Goal: Information Seeking & Learning: Check status

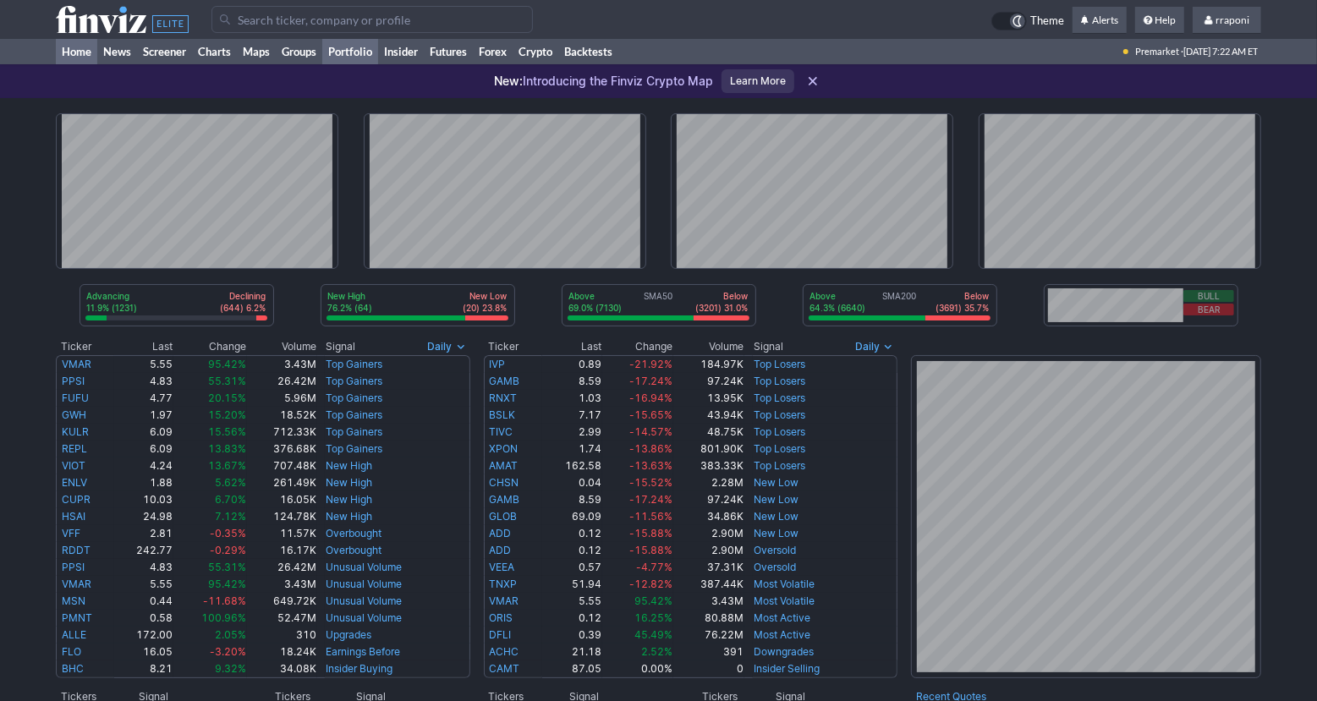
click at [361, 57] on link "Portfolio" at bounding box center [350, 51] width 56 height 25
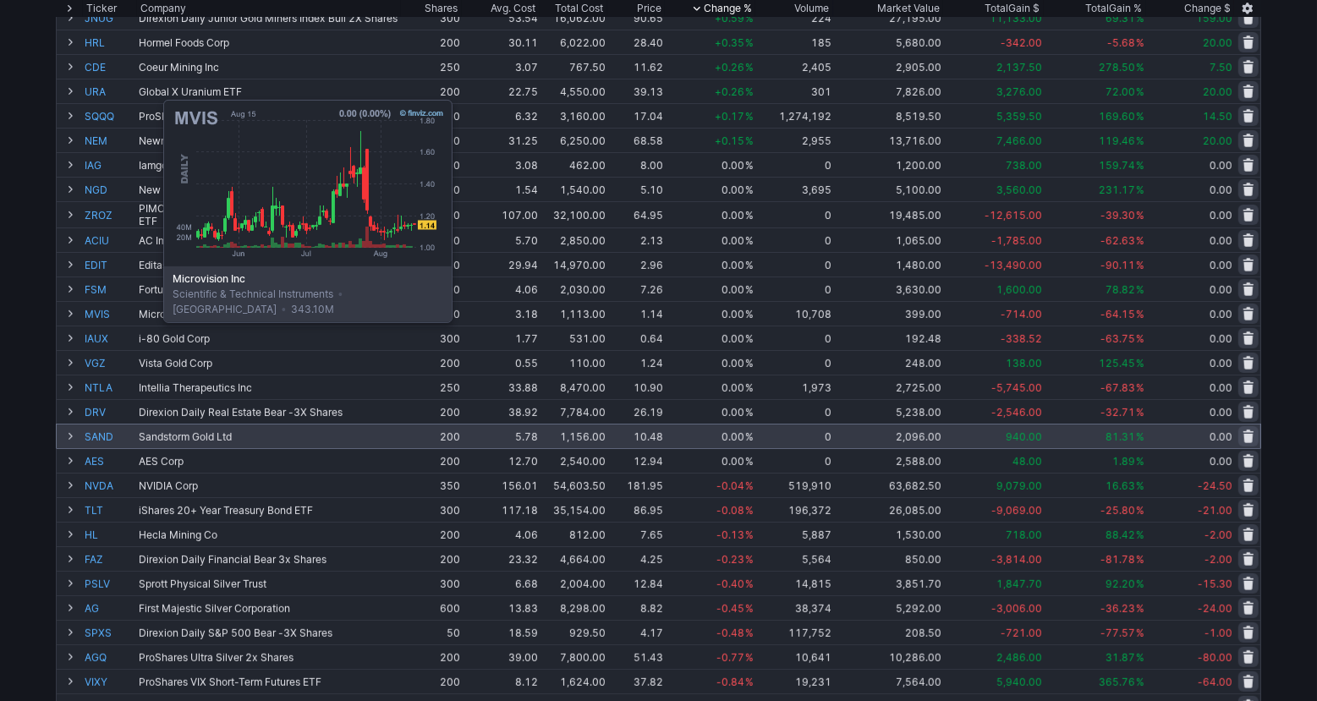
scroll to position [342, 0]
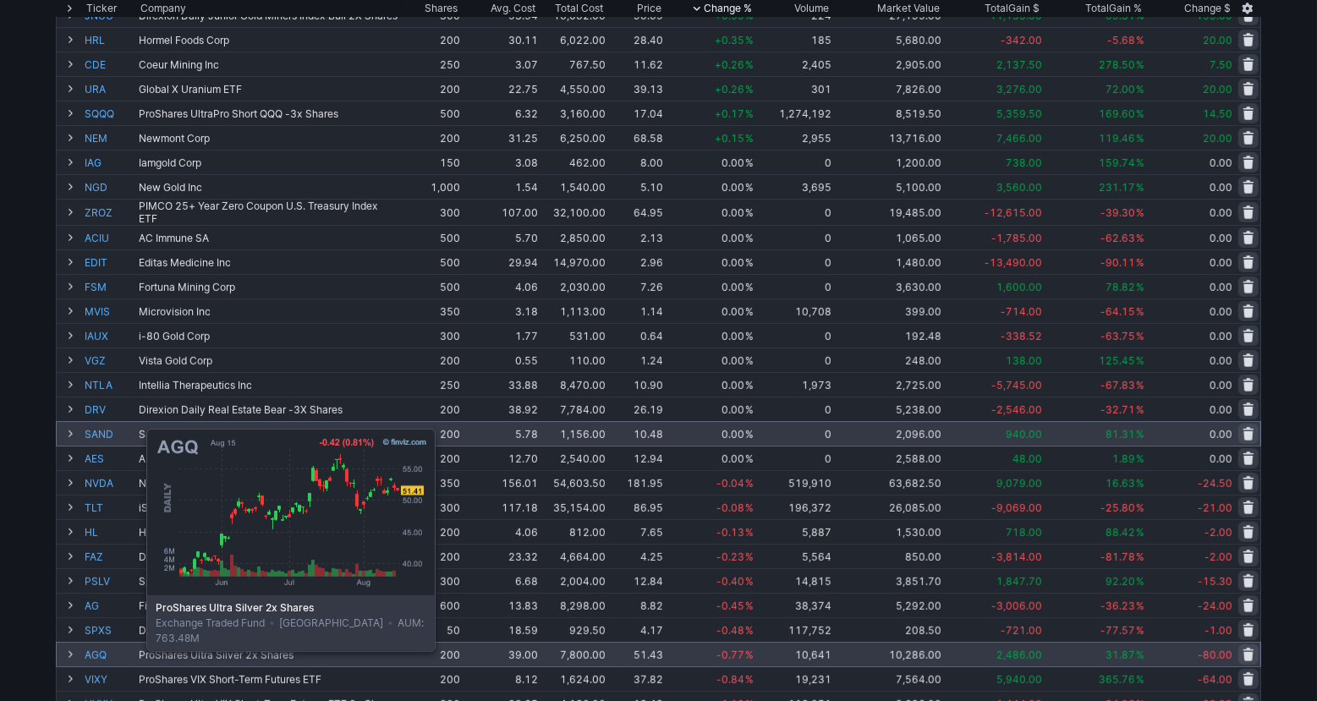
click at [104, 649] on link "AGQ" at bounding box center [110, 655] width 51 height 24
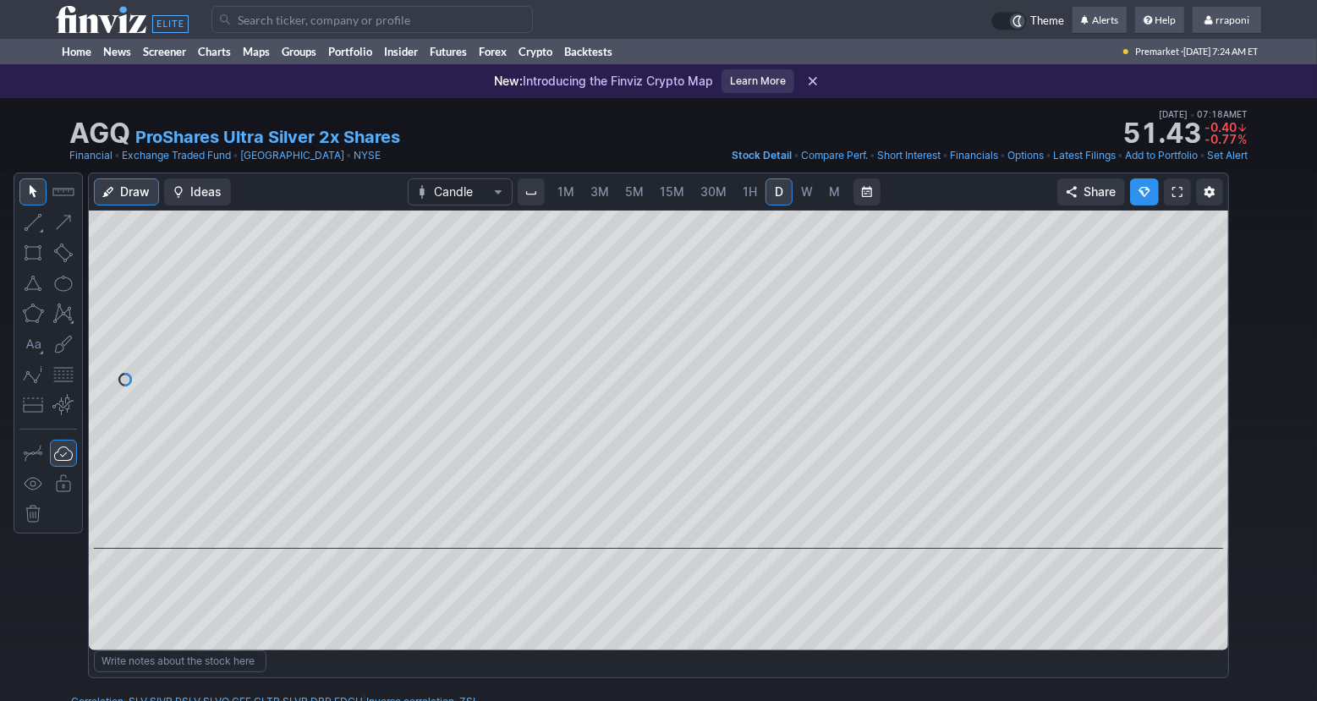
click at [809, 195] on span "W" at bounding box center [807, 191] width 12 height 14
click at [833, 197] on span "M" at bounding box center [834, 191] width 11 height 14
click at [805, 196] on span "W" at bounding box center [807, 191] width 12 height 14
click at [656, 523] on button at bounding box center [668, 525] width 24 height 20
click at [645, 526] on span at bounding box center [643, 526] width 22 height 14
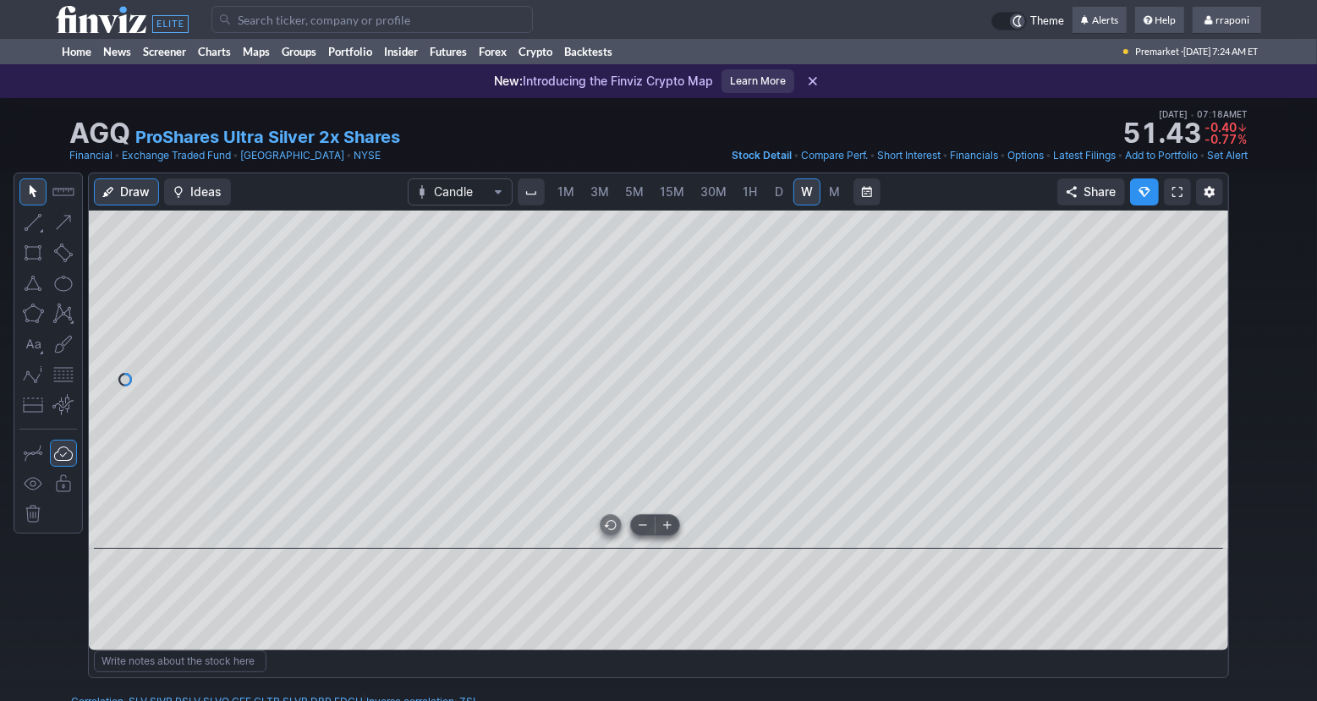
click at [645, 526] on span at bounding box center [643, 526] width 22 height 14
click at [645, 528] on span at bounding box center [643, 526] width 22 height 14
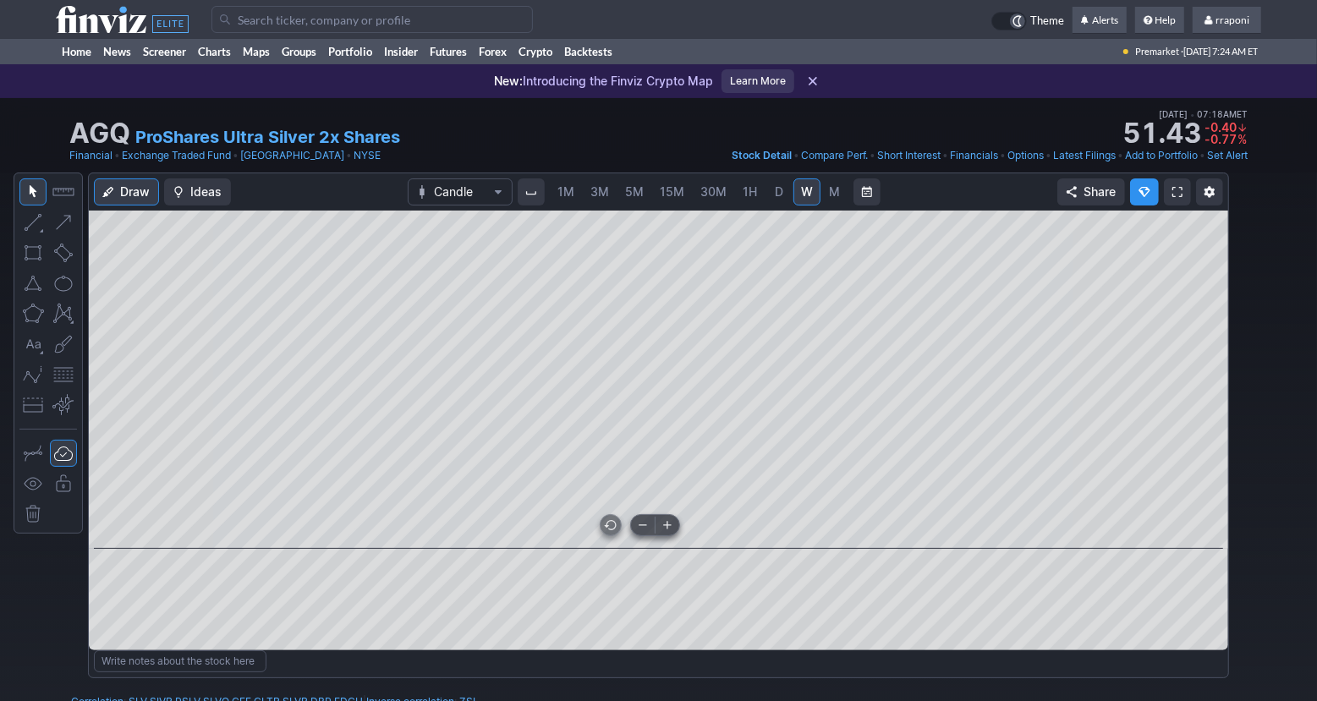
click at [645, 528] on span at bounding box center [643, 526] width 22 height 14
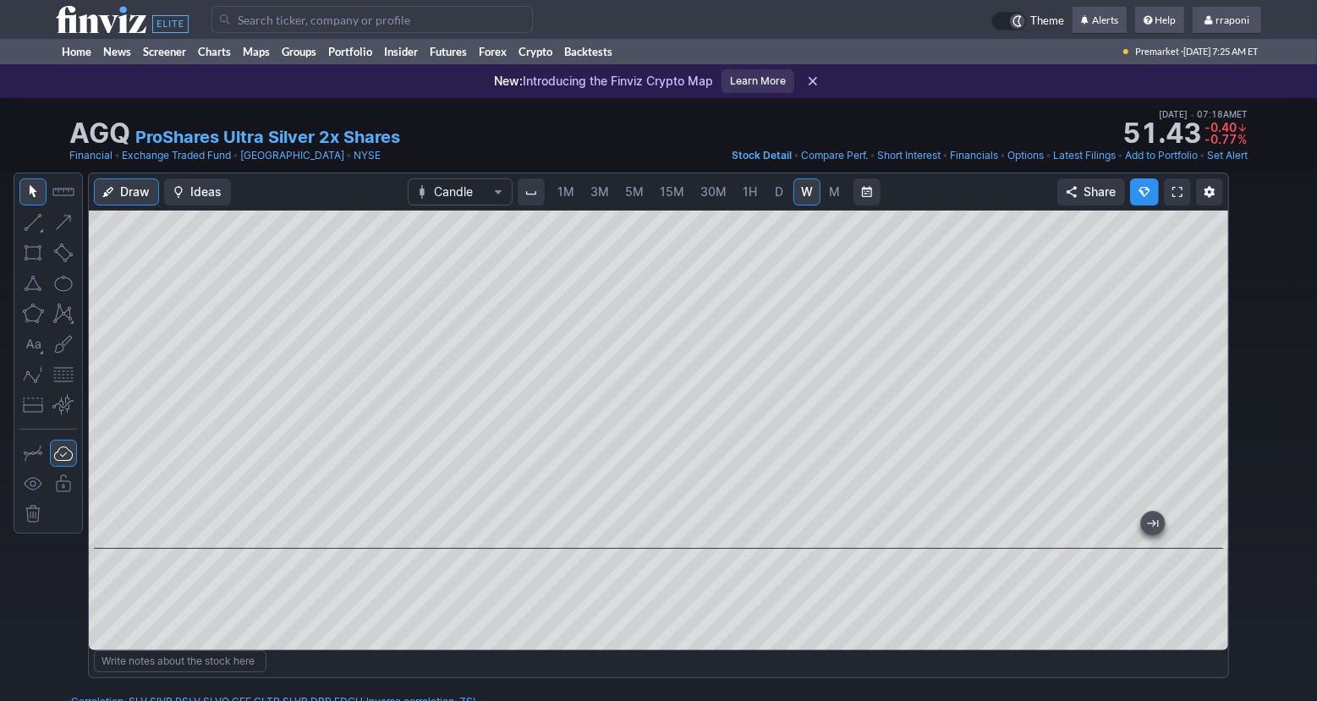
click at [778, 200] on span "D" at bounding box center [779, 192] width 12 height 17
click at [645, 533] on button at bounding box center [643, 525] width 24 height 20
click at [644, 532] on button at bounding box center [643, 525] width 24 height 20
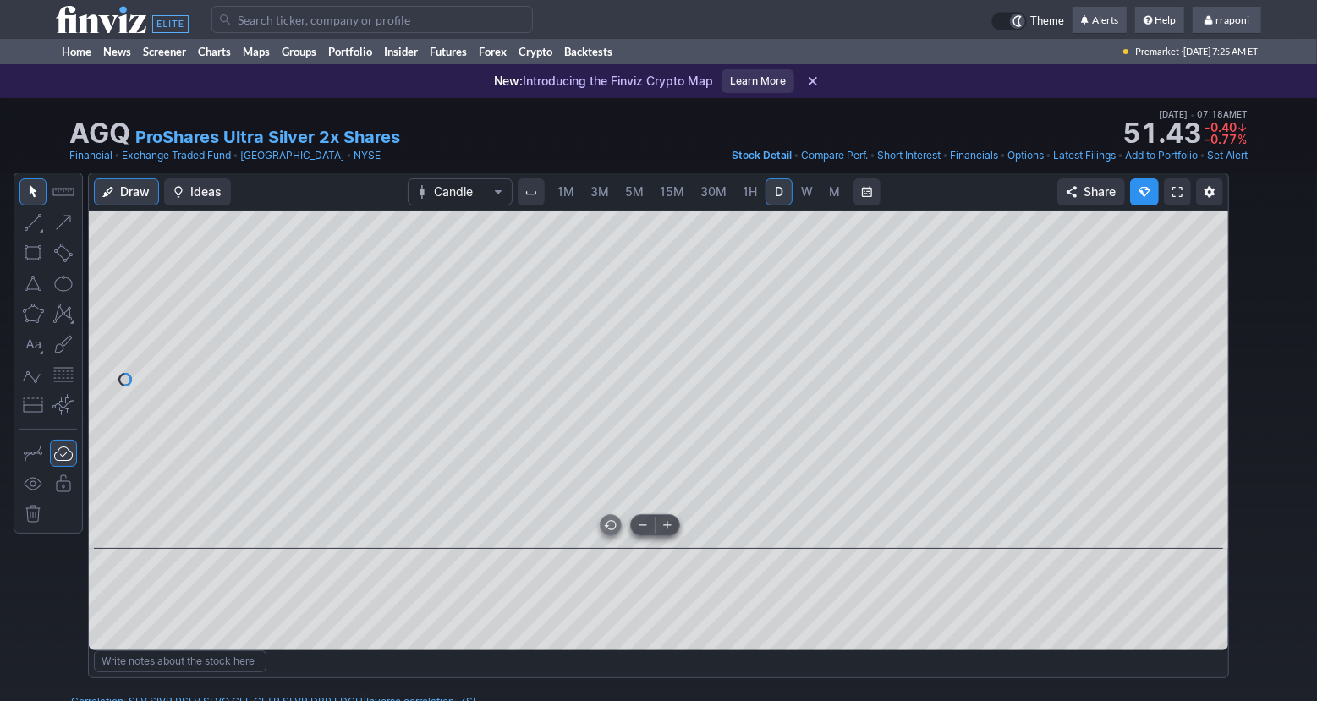
click at [640, 531] on span at bounding box center [643, 526] width 22 height 14
click at [646, 527] on span at bounding box center [643, 526] width 22 height 14
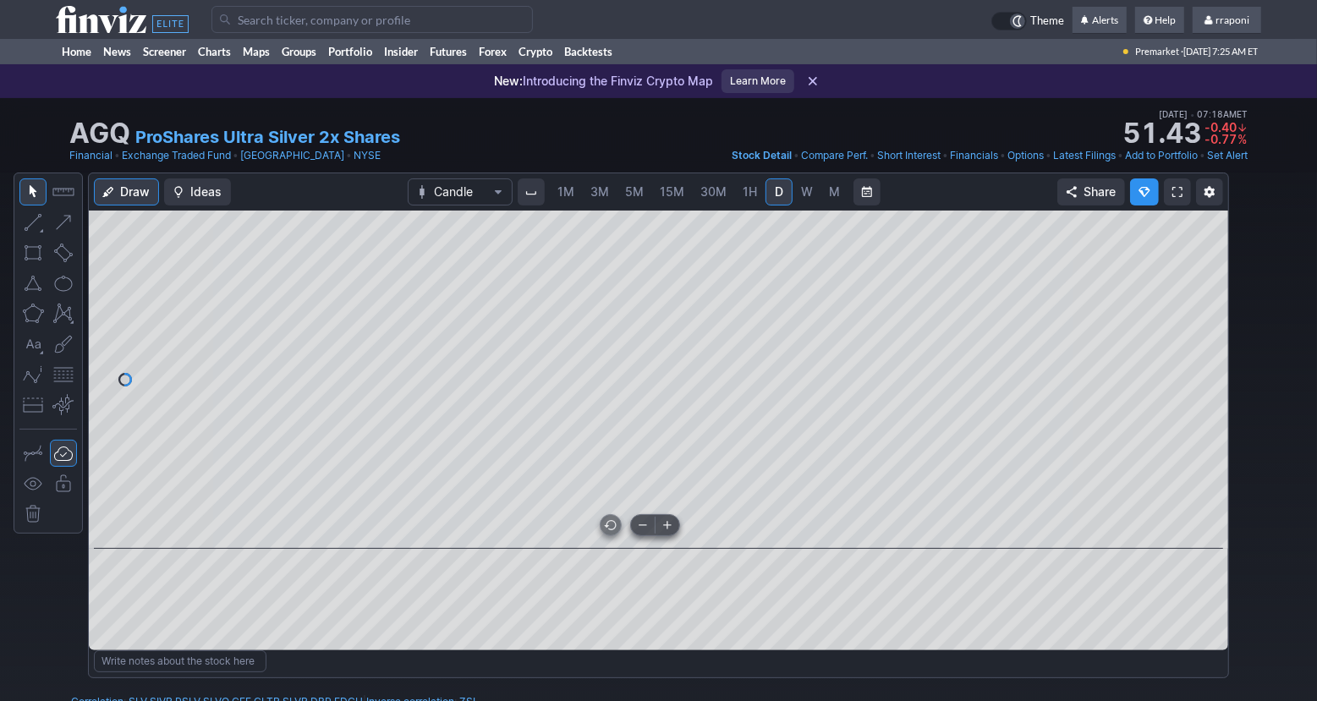
click at [646, 527] on span at bounding box center [643, 526] width 22 height 14
click at [804, 196] on span "W" at bounding box center [807, 191] width 12 height 14
click at [829, 199] on span "M" at bounding box center [834, 191] width 11 height 14
click at [675, 533] on button at bounding box center [668, 525] width 24 height 20
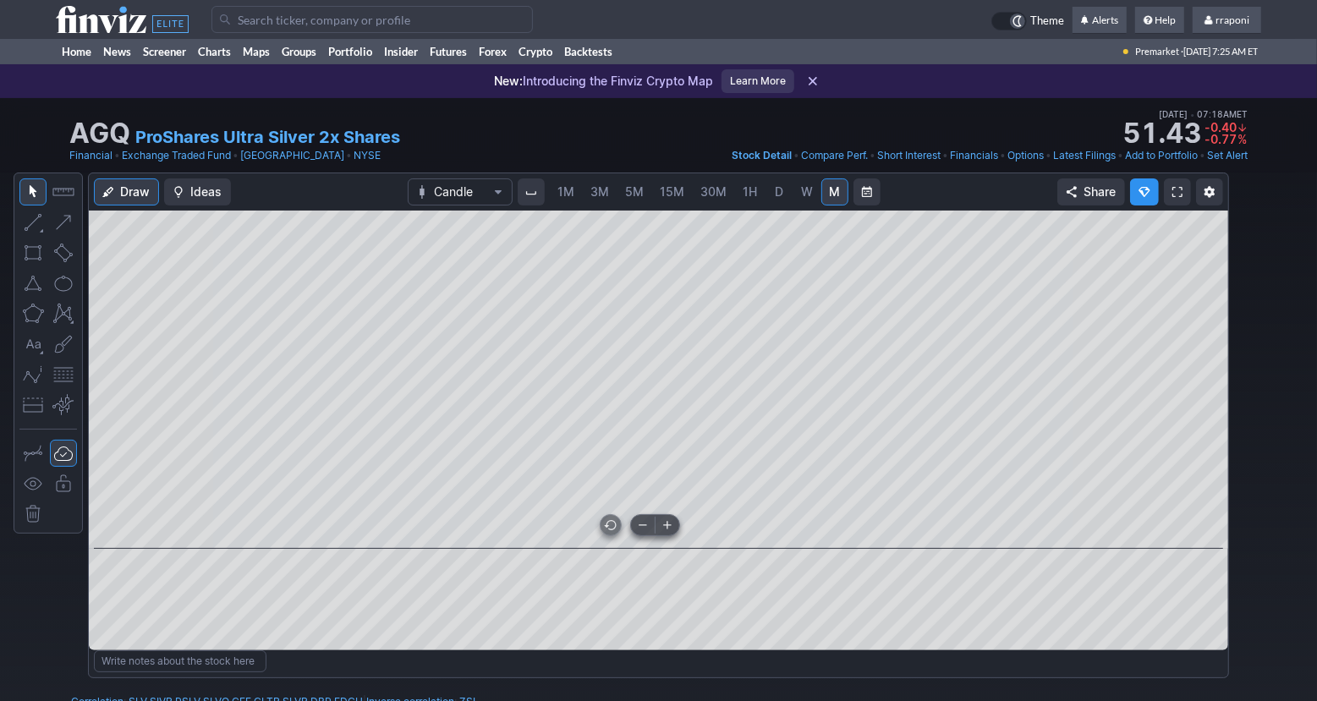
click at [675, 533] on button at bounding box center [668, 525] width 24 height 20
click at [673, 533] on button at bounding box center [668, 525] width 24 height 20
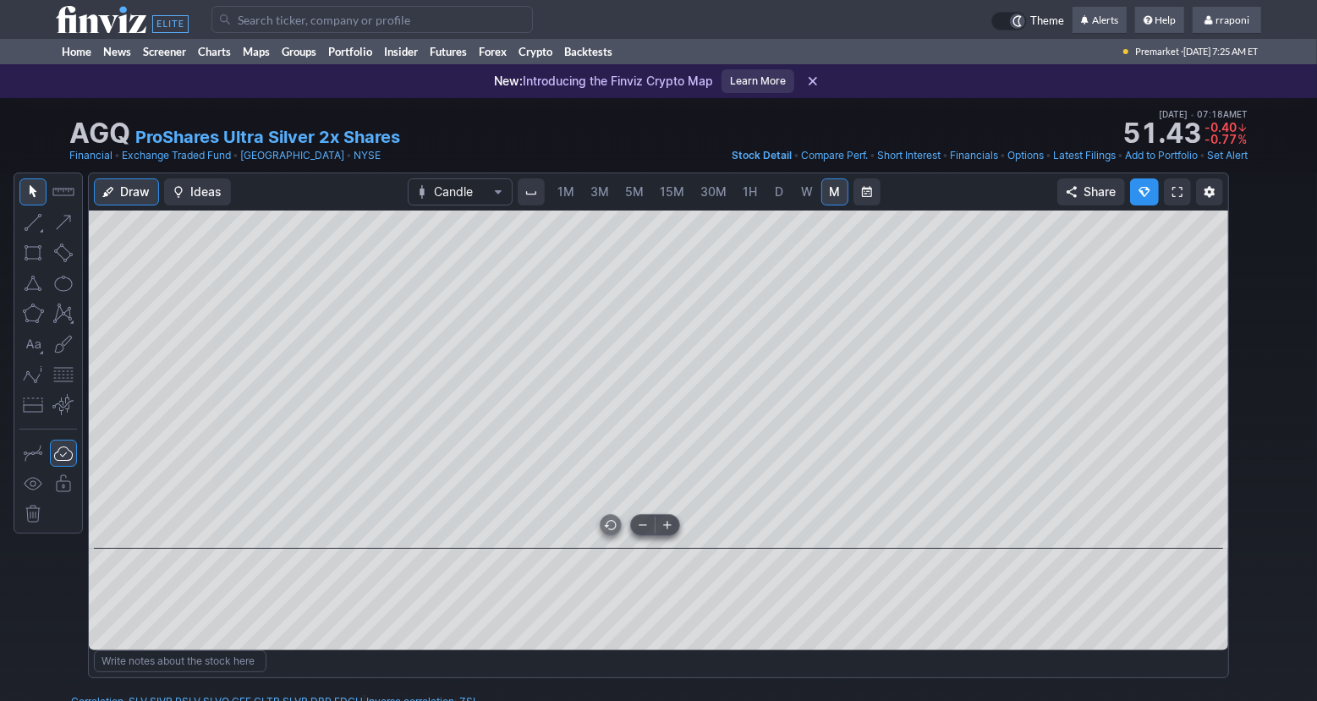
click at [673, 533] on button at bounding box center [668, 525] width 24 height 20
click at [673, 531] on span at bounding box center [668, 526] width 22 height 14
click at [673, 530] on span at bounding box center [668, 526] width 22 height 14
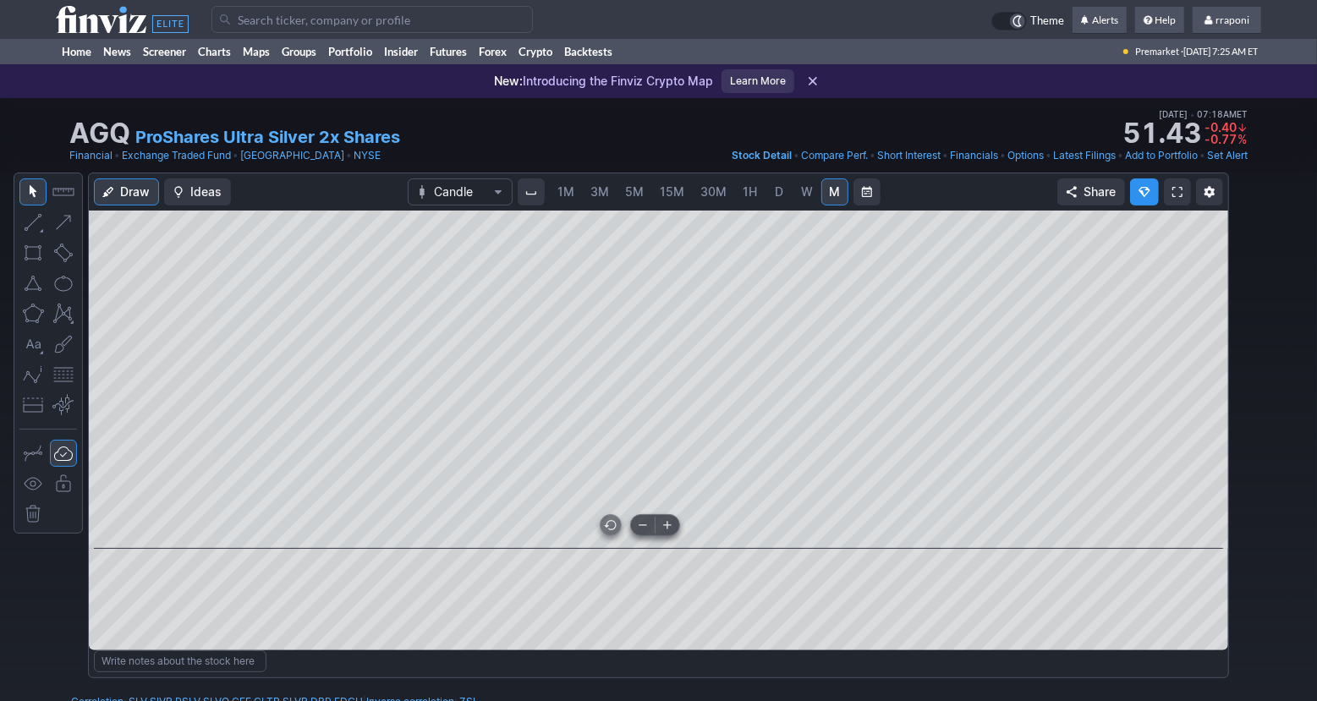
click at [673, 530] on span at bounding box center [668, 526] width 22 height 14
click at [672, 530] on span at bounding box center [668, 526] width 22 height 14
click at [671, 530] on span at bounding box center [668, 526] width 22 height 14
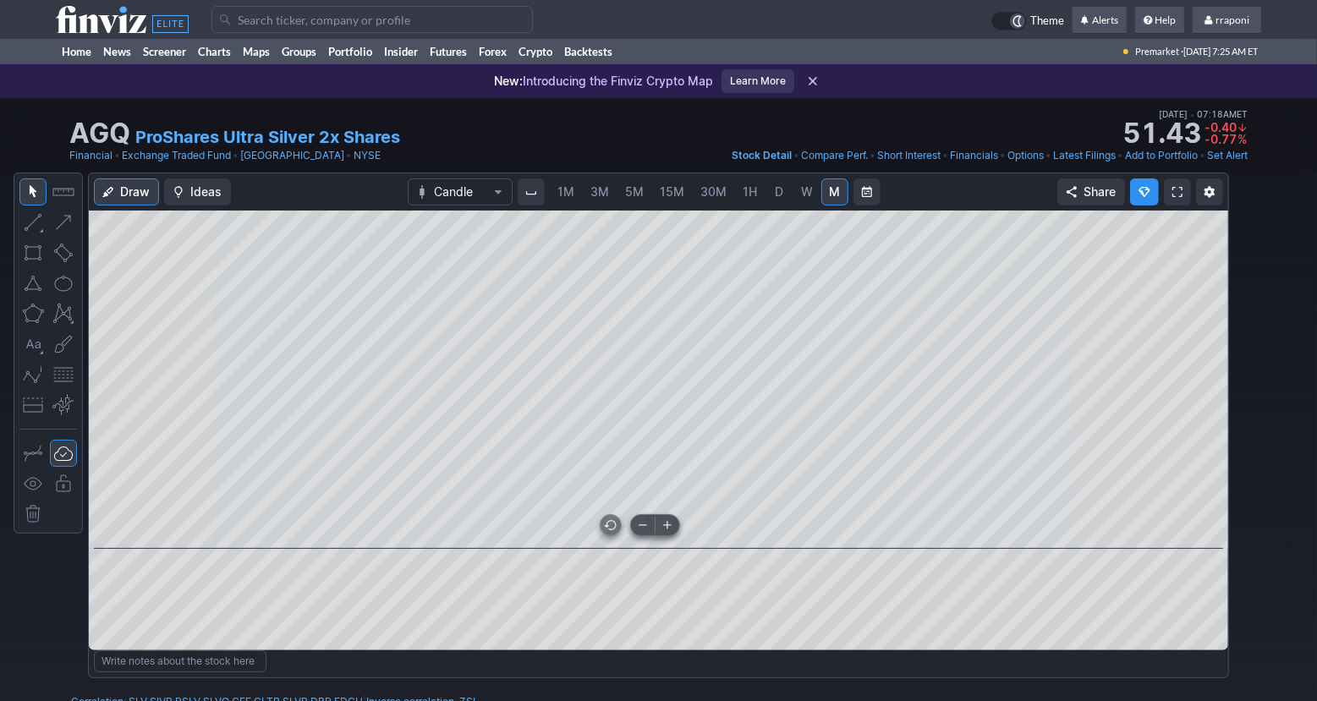
click at [671, 530] on span at bounding box center [668, 526] width 22 height 14
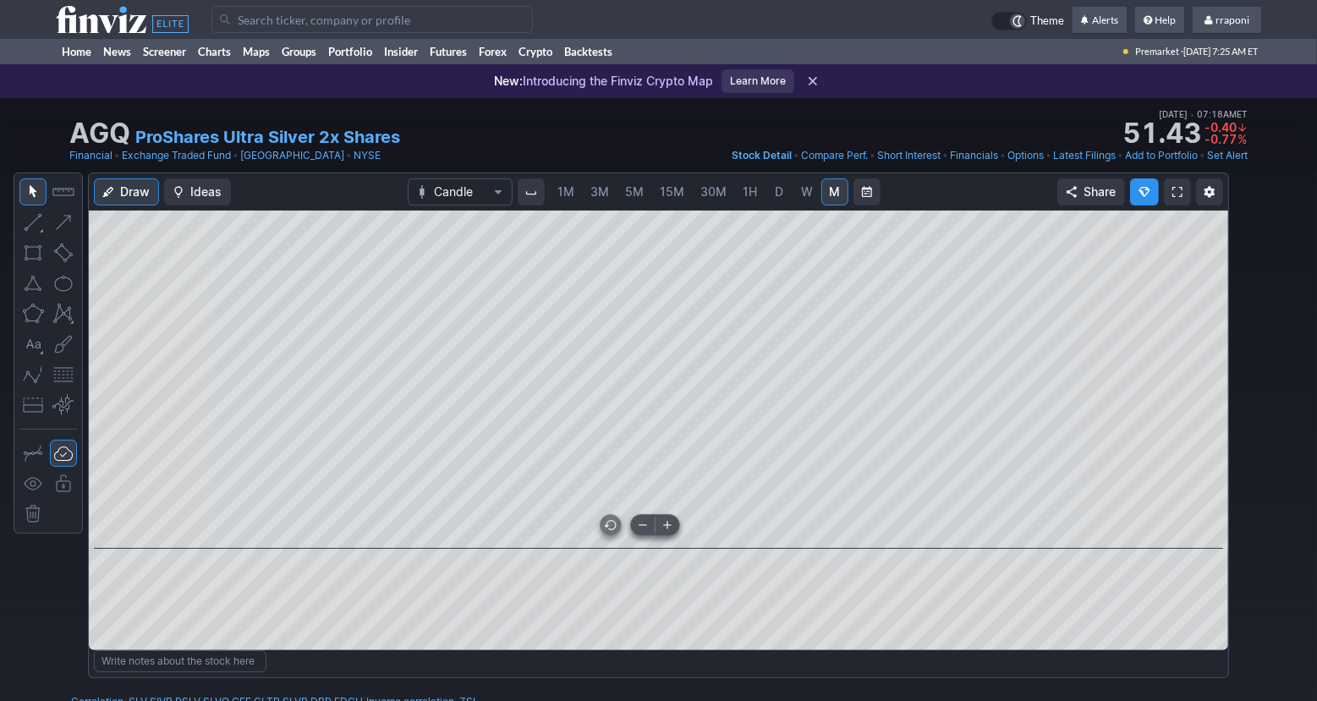
click at [671, 530] on span at bounding box center [668, 526] width 22 height 14
click at [649, 530] on span at bounding box center [643, 526] width 22 height 14
click at [80, 47] on link "Home" at bounding box center [76, 51] width 41 height 25
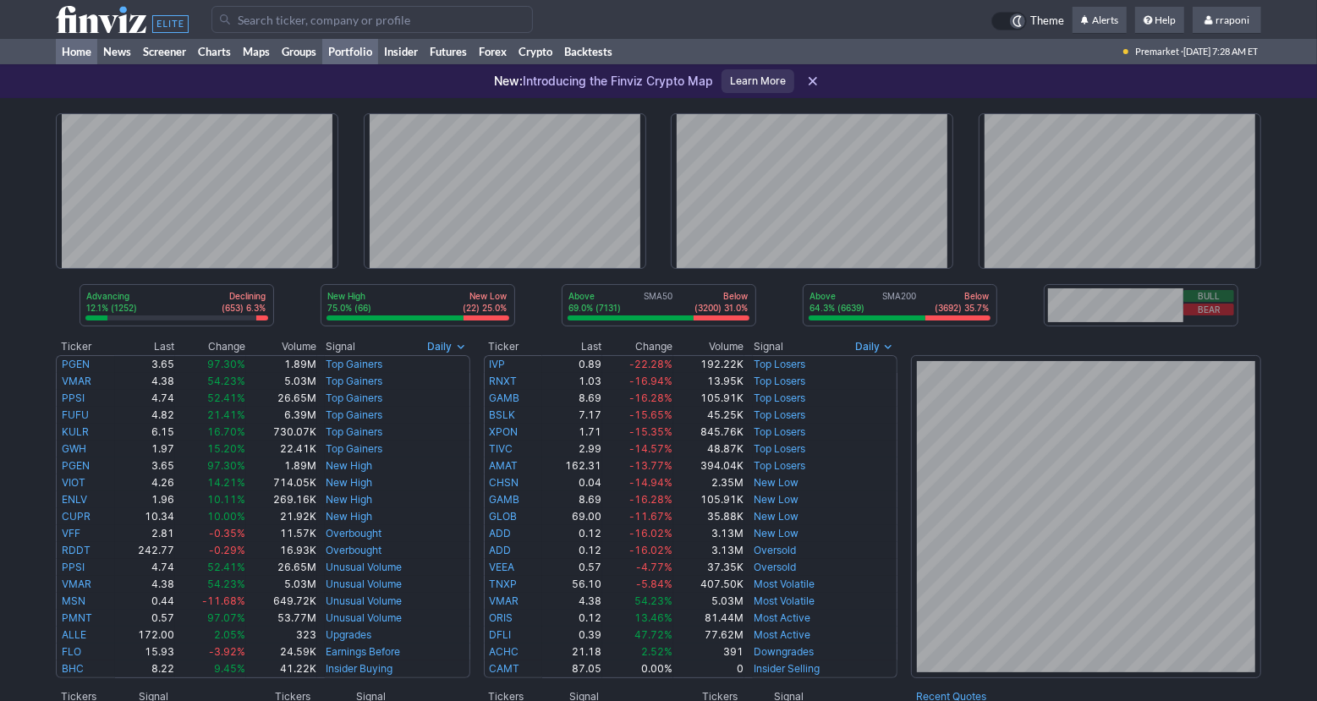
click at [374, 57] on link "Portfolio" at bounding box center [350, 51] width 56 height 25
